Goal: Task Accomplishment & Management: Complete application form

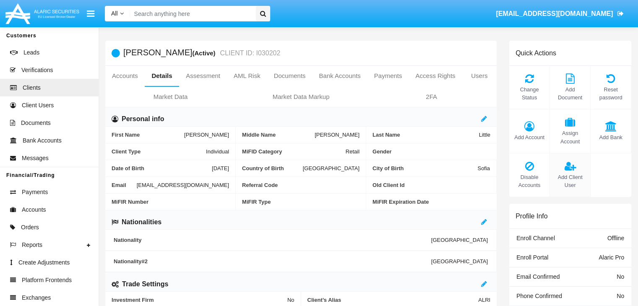
click at [570, 181] on span "Add Client User" at bounding box center [570, 181] width 32 height 16
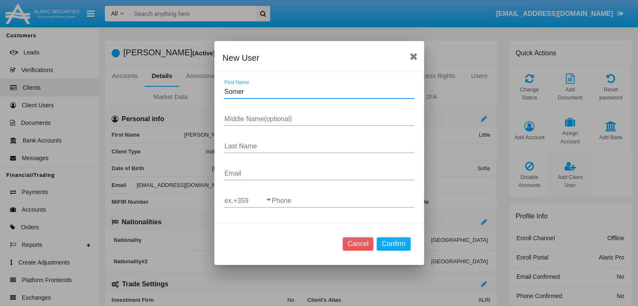
type input "Somer"
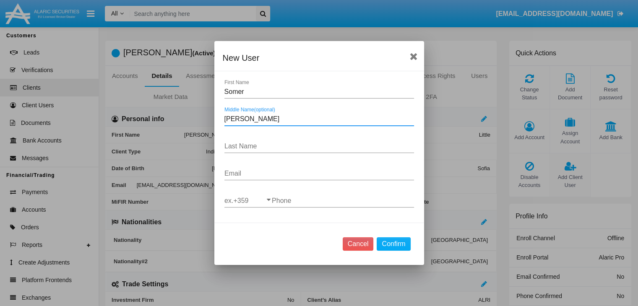
type input "Inga"
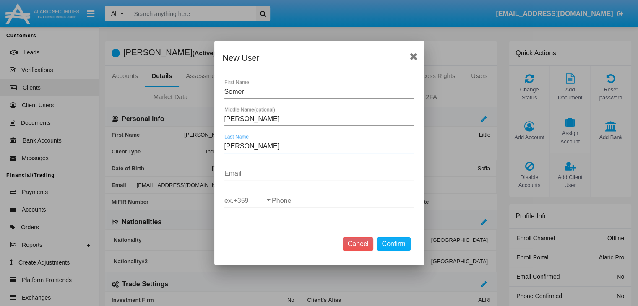
type input "Abbott"
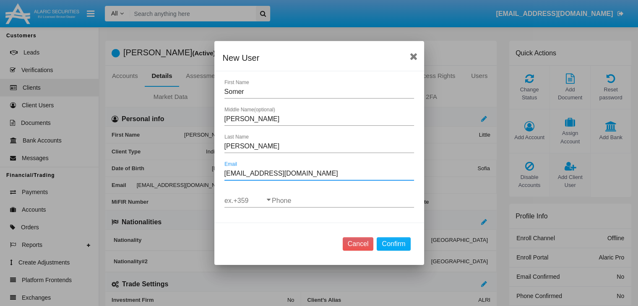
type input "hzyy0@8tzuemhl9.hk"
click at [247, 200] on input "ex.+359" at bounding box center [247, 201] width 47 height 8
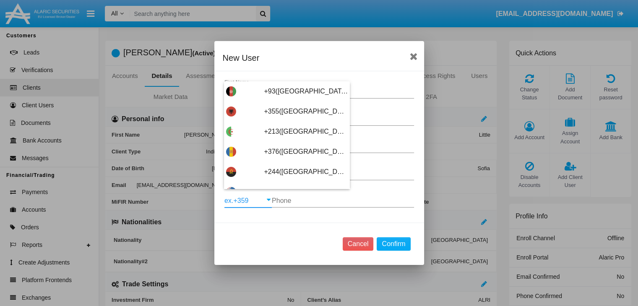
type input "+263(Zimbabwe)"
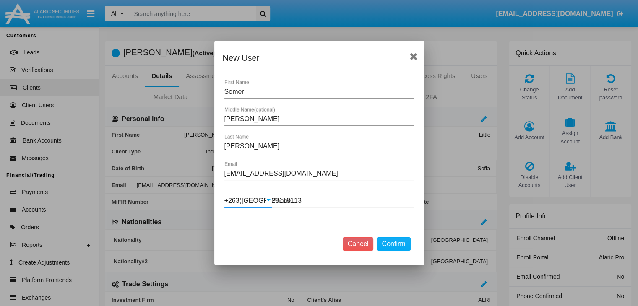
type input "281181131"
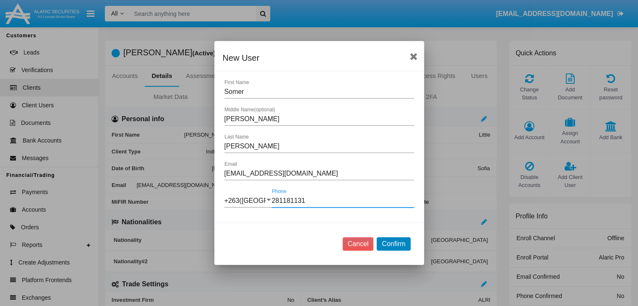
click at [393, 244] on button "Confirm" at bounding box center [394, 243] width 34 height 13
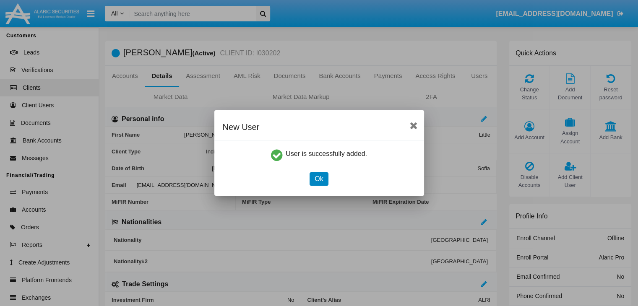
click at [319, 179] on button "Ok" at bounding box center [319, 178] width 18 height 13
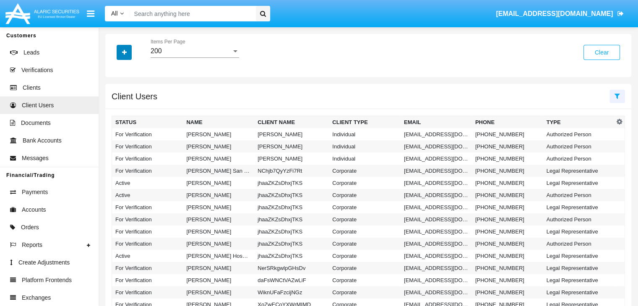
click at [124, 53] on icon "button" at bounding box center [124, 52] width 5 height 6
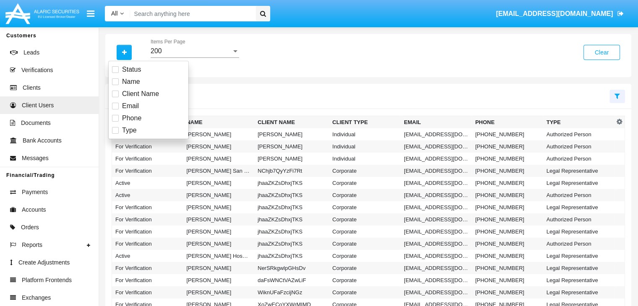
click at [130, 106] on span "Email" at bounding box center [130, 106] width 17 height 10
click at [115, 109] on input "Email" at bounding box center [115, 109] width 0 height 0
checkbox input "true"
click at [124, 53] on icon "button" at bounding box center [124, 52] width 5 height 6
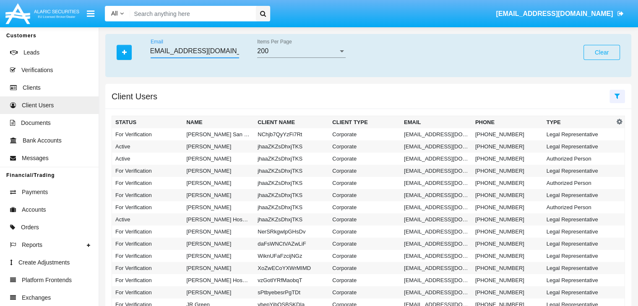
click at [195, 51] on input "f97bx-swq11@gois2ee1fu.com" at bounding box center [195, 51] width 88 height 8
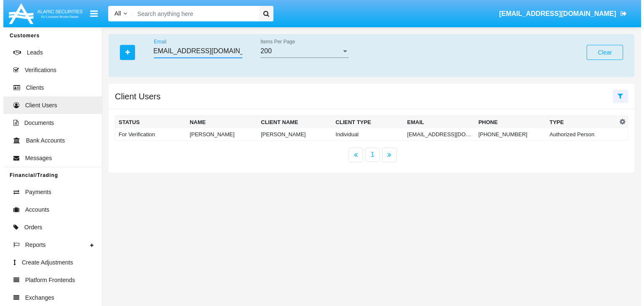
scroll to position [0, 1]
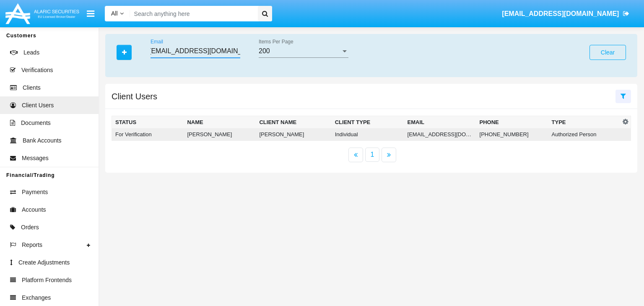
type input "f97bx-swq11@gois2ee1fu.com"
click at [437, 134] on td "f97bx-swq11@gois2ee1fu.com" at bounding box center [440, 134] width 72 height 13
